Goal: Communication & Community: Answer question/provide support

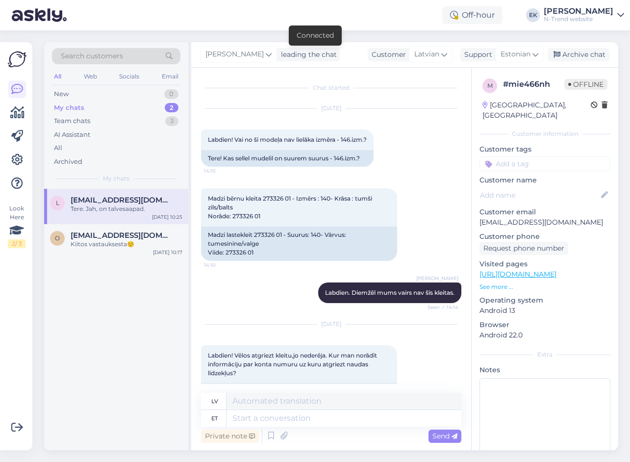
scroll to position [2843, 0]
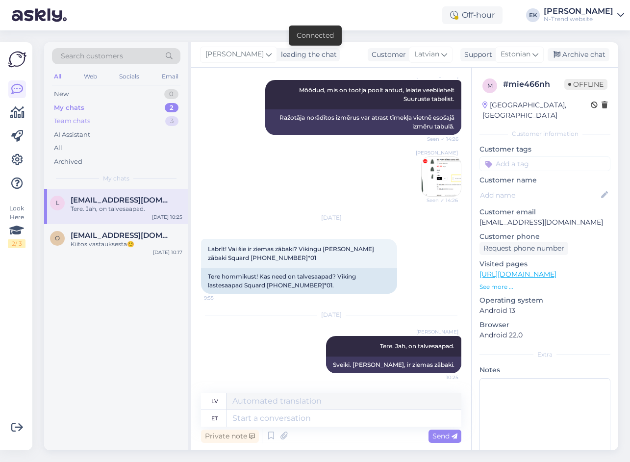
click at [71, 126] on div "Team chats 3" at bounding box center [116, 121] width 128 height 14
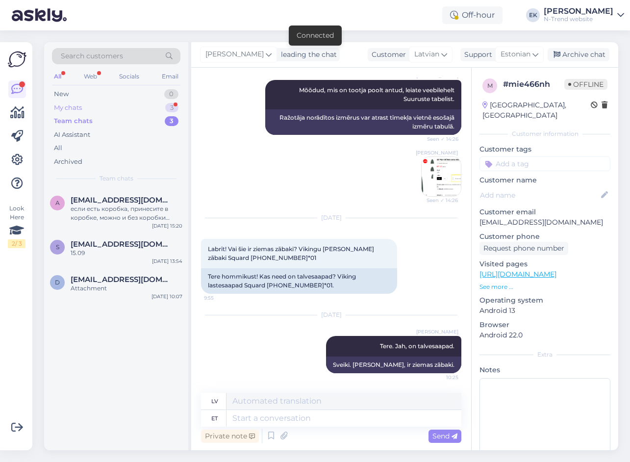
click at [70, 107] on div "My chats" at bounding box center [68, 108] width 28 height 10
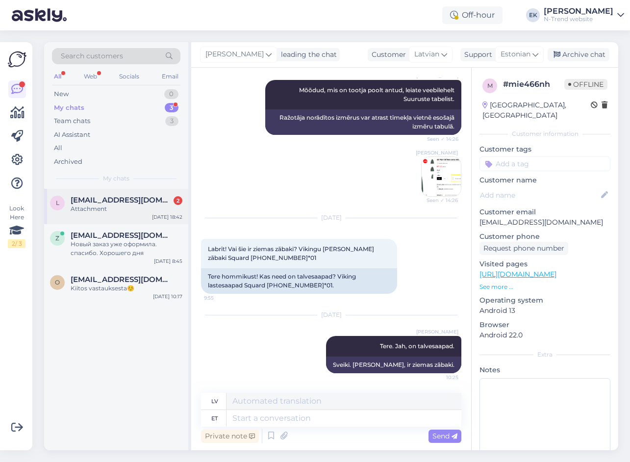
click at [88, 200] on span "[EMAIL_ADDRESS][DOMAIN_NAME]" at bounding box center [122, 200] width 102 height 9
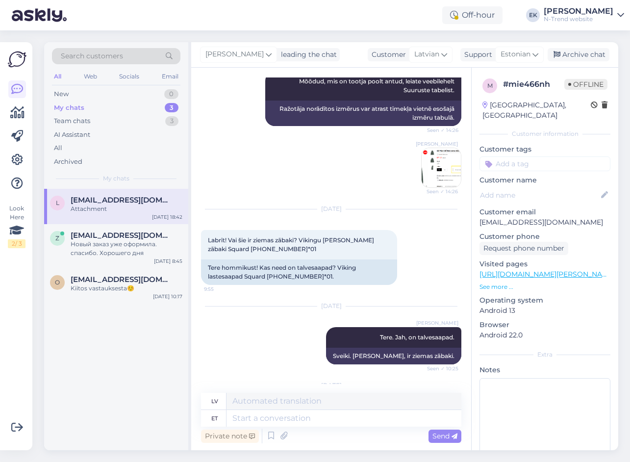
scroll to position [3002, 0]
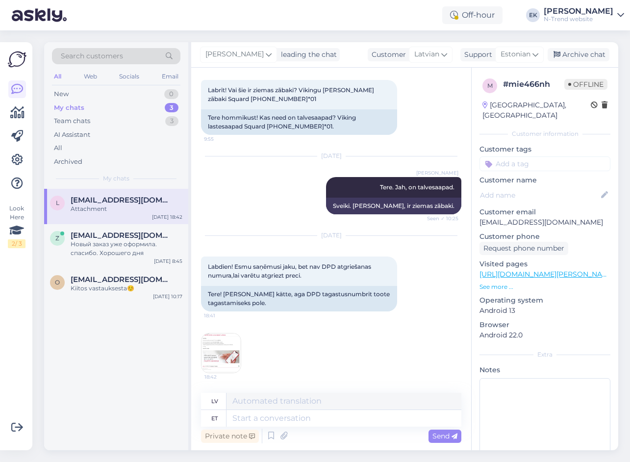
click at [224, 348] on img at bounding box center [220, 352] width 39 height 39
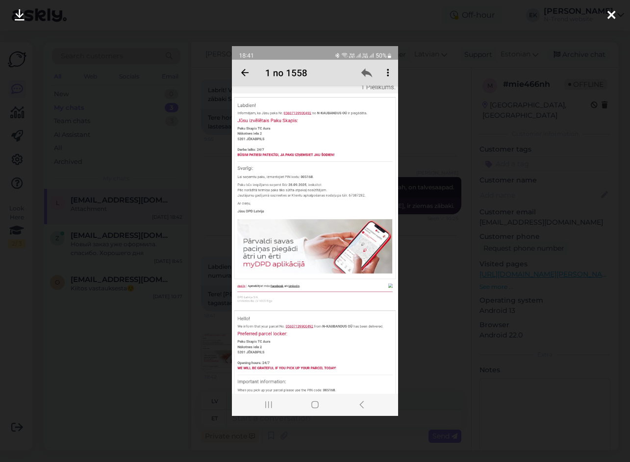
click at [342, 225] on img at bounding box center [315, 231] width 166 height 370
click at [608, 16] on icon at bounding box center [611, 15] width 8 height 13
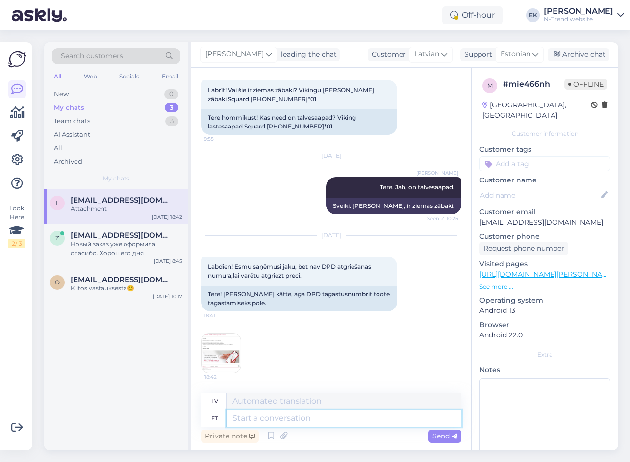
click at [276, 419] on textarea at bounding box center [343, 418] width 235 height 17
type textarea "Tere"
type textarea "T"
type textarea "Tere."
type textarea "Sveiki"
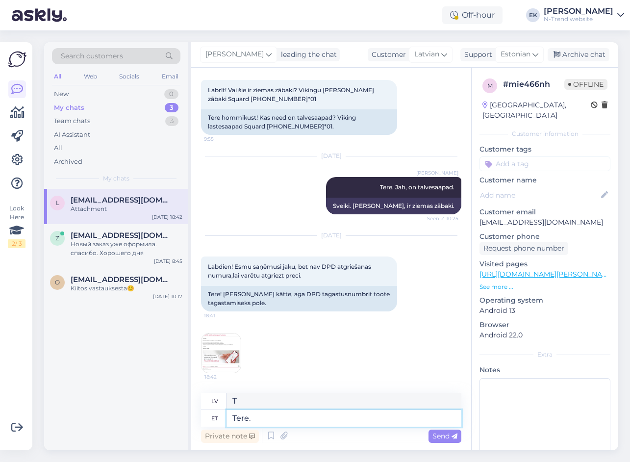
type textarea "Tere."
type textarea "Sveiki."
type textarea "Tere. [PERSON_NAME]"
type textarea "Sveiki. Ja"
type textarea "Tere. Kui tagastuskood"
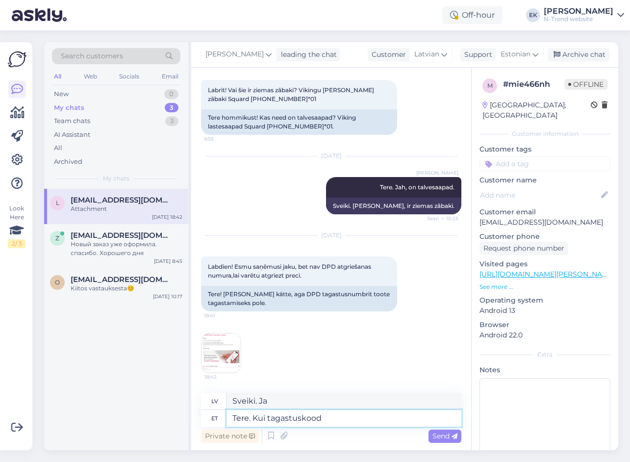
type textarea "Sveiki. Ja atgriešanās kods"
type textarea "Tere. [PERSON_NAME]"
type textarea "Sveiki. Ja"
type textarea "Tere. Kui DPD"
type textarea "Sveiki. Ja DPD"
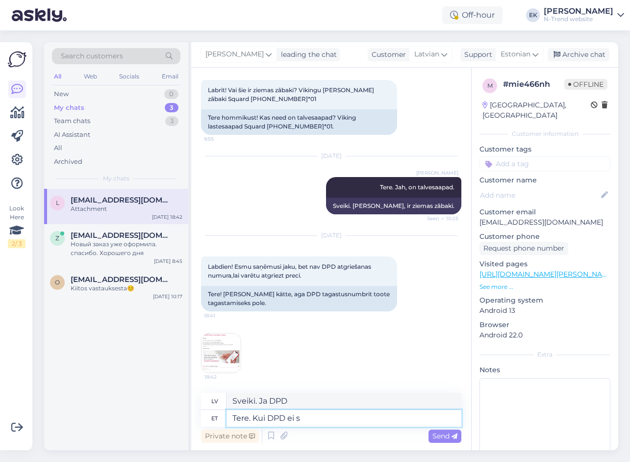
type textarea "Tere. Kui DPD ei sa"
type textarea "Sveiki. Ja DPD to nedara"
type textarea "Tere. Kui DPD ei saatnud"
type textarea "Sveiki. Ja DPD nesūtīja"
type textarea "Tere. Kui DPD ei saatnud teile s"
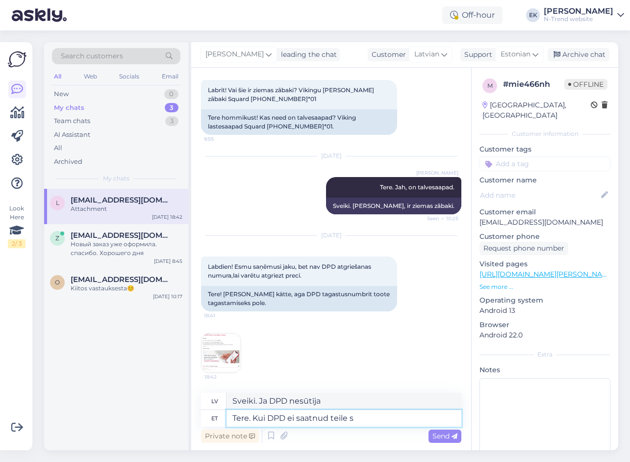
type textarea "Sveiki. Ja DPD jums nesūtīja"
type textarea "Tere. Kui DPD ei saatnud teile sms"
type textarea "Sveiki. Ja DPD jums nav nosūtījis īsziņu"
type textarea "Tere. Kui DPD ei saatnud teile sms-ga tagastuskoodi, sii"
type textarea "Sveiki! Ja DPD jums nenosūtīja atgriešanas kodu ar īsziņu,"
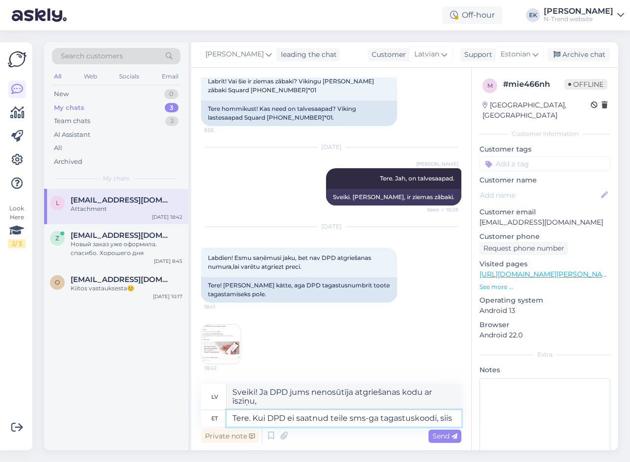
type textarea "Tere. Kui DPD ei saatnud teile sms-ga tagastuskoodi, siis p"
type textarea "Sveiki. Ja DPD jums nenosūtīja atgriešanas kodu ar īsziņu, tad"
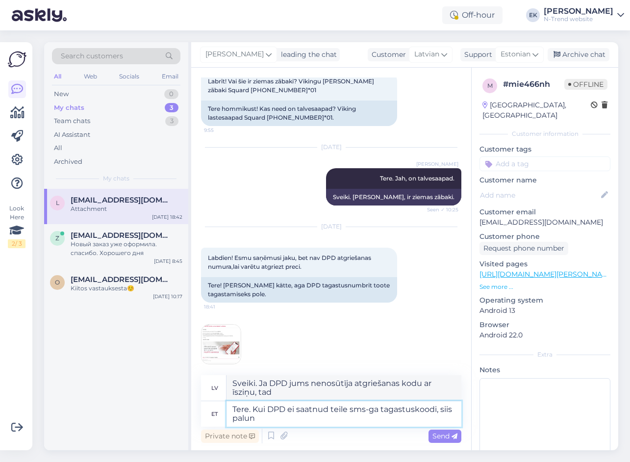
type textarea "Tere. Kui DPD ei saatnud teile sms-ga tagastuskoodi, siis palun"
type textarea "Sveiki! Ja DPD Jums nav nosūtījis atgriešanas kodu ar īsziņu, lūdzu,"
type textarea "Tere. Kui DPD ei saatnud teile sms-ga tagastuskoodi, siis palun pöörduge"
type textarea "Sveiki! Ja DPD jums nenosūtīja atgriešanas kodu ar īsziņu, lūdzu, sazinieties a…"
type textarea "Tere. Kui DPD ei saatnud teile sms-ga tagastuskoodi, siis palun pöörduge [PERSO…"
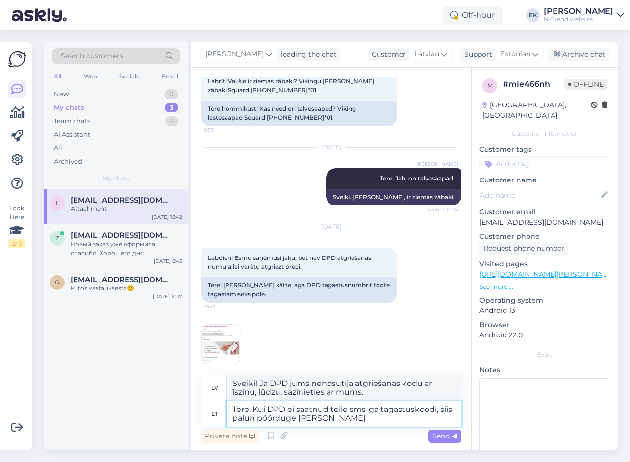
type textarea "Sveiki! Ja DPD jums nav nosūtījis atgriešanas kodu ar īsziņu, lūdzu, sazinietie…"
type textarea "Tere. Kui DPD ei saatnud teile sms-ga tagastuskoodi, siis palun pöörduge selle …"
type textarea "Sveiki! Ja DPD jums nav nosūtījis atgriešanas kodu ar īsziņu, lūdzu, sazinietie…"
type textarea "Tere. Kui DPD ei saatnud teile sms-ga tagastuskoodi, siis palun pöörduge selle …"
type textarea "Sveiki! Ja DPD jums nav nosūtījis atgriešanas kodu ar īsziņu, lūdzu, sazinietie…"
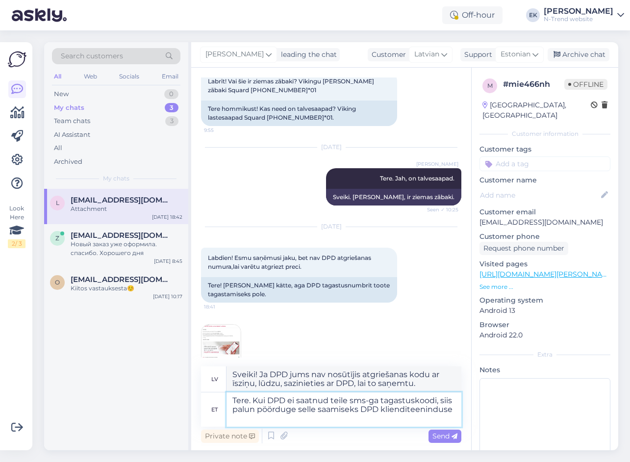
type textarea "Tere. Kui DPD ei saatnud teile sms-ga tagastuskoodi, siis palun pöörduge selle …"
type textarea "Sveiki! Ja DPD jums nav nosūtījis atgriešanas kodu ar īsziņu, lūdzu, sazinietie…"
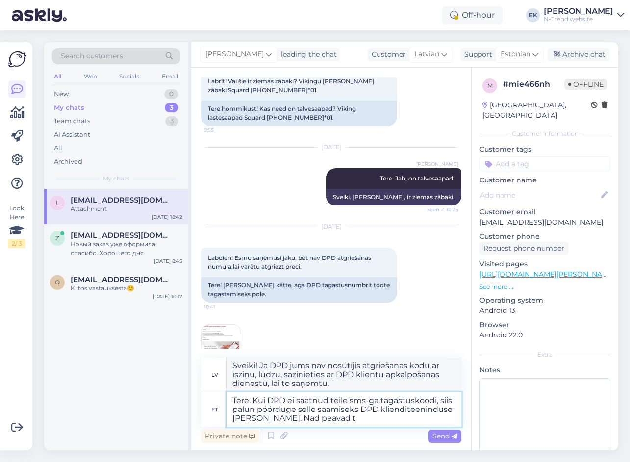
type textarea "Tere. Kui DPD ei saatnud teile sms-ga tagastuskoodi, siis palun pöörduge selle …"
type textarea "Sveiki! Ja DPD jums nav nosūtījis atgriešanas kodu ar īsziņu, lūdzu, sazinietie…"
type textarea "Tere. Kui DPD ei saatnud teile sms-ga tagastuskoodi, siis palun pöörduge selle …"
type textarea "Sveiki! Ja DPD jums nav nosūtījis atgriešanas kodu ar īsziņu, lūdzu, sazinietie…"
type textarea "Tere. Kui DPD ei saatnud teile sms-ga tagastuskoodi, siis palun pöörduge selle …"
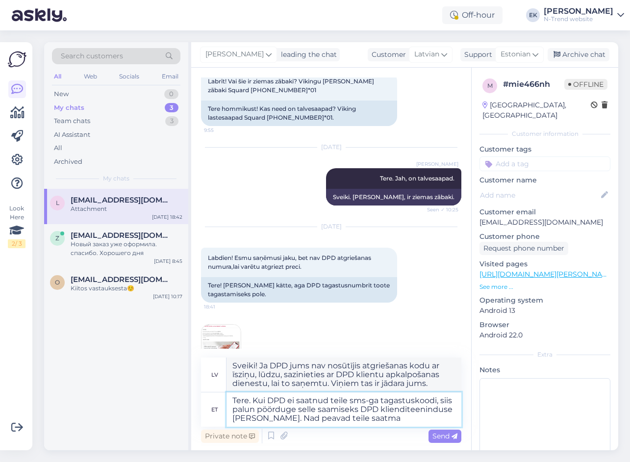
type textarea "Sveiki! Ja DPD jums nav nosūtījis atgriešanas kodu ar īsziņu, lūdzu, sazinietie…"
type textarea "Tere. Kui DPD ei saatnud teile sms-ga tagastuskoodi, siis palun pöörduge selle …"
type textarea "Sveiki! Ja DPD jums nav nosūtījis atgriešanas kodu ar īsziņu, lūdzu, sazinietie…"
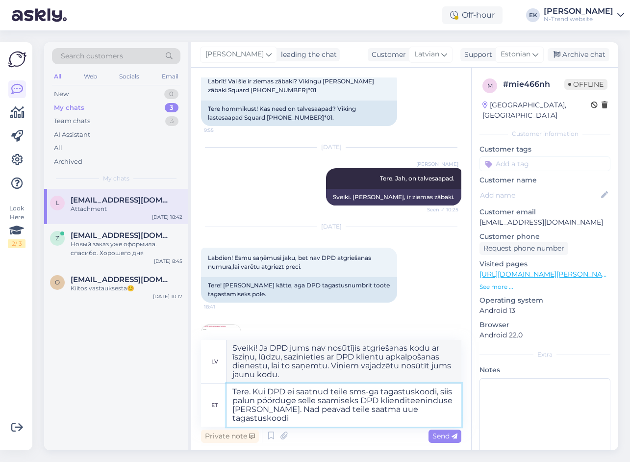
type textarea "Tere. Kui DPD ei saatnud teile sms-ga tagastuskoodi, siis palun pöörduge selle …"
type textarea "Sveiki! Ja DPD jums nenosūtīja atgriešanas kodu ar īsziņu, lūdzu, sazinieties a…"
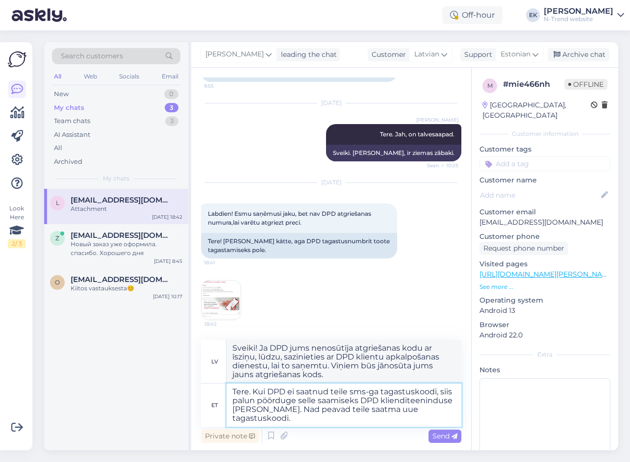
scroll to position [3054, 0]
type textarea "Tere. Kui DPD ei saatnud teile sms-ga tagastuskoodi, siis palun pöörduge selle …"
click at [447, 436] on span "Send" at bounding box center [444, 435] width 25 height 9
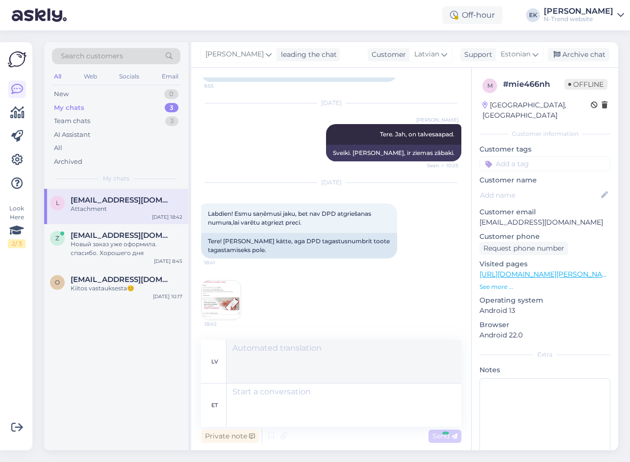
scroll to position [3104, 0]
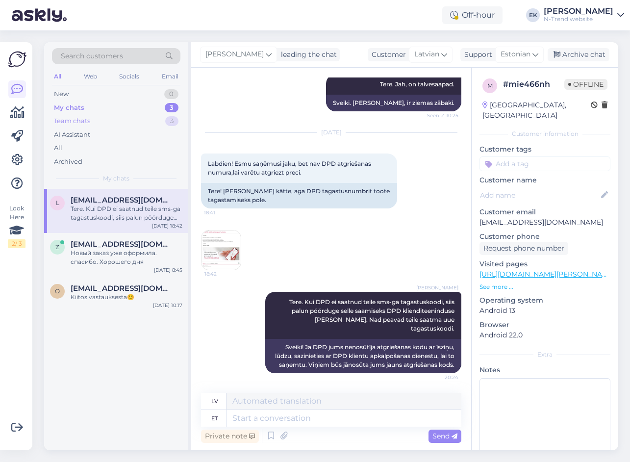
click at [70, 118] on div "Team chats" at bounding box center [72, 121] width 36 height 10
